Goal: Navigation & Orientation: Find specific page/section

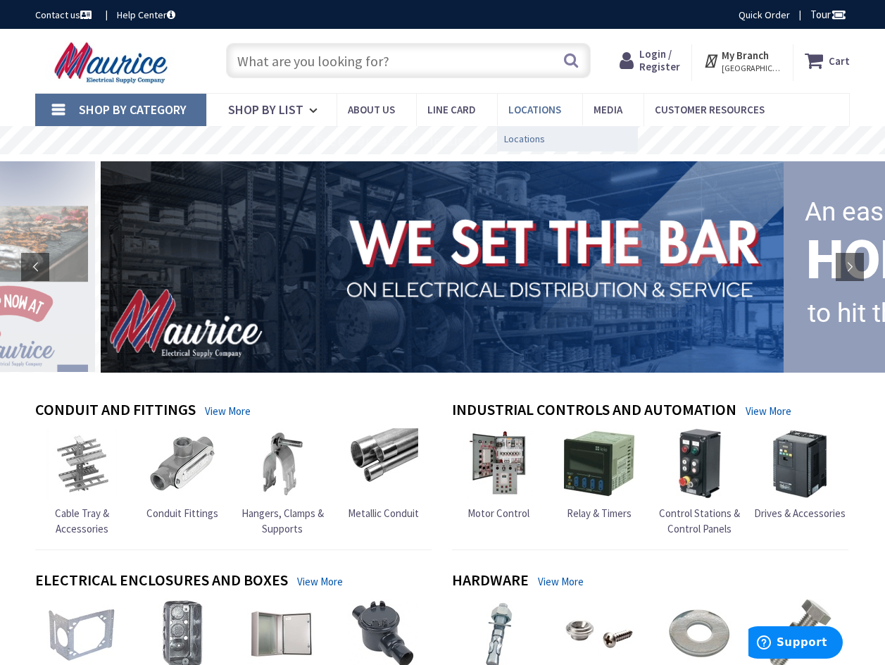
click at [522, 144] on span "Locations" at bounding box center [524, 139] width 41 height 14
